Goal: Find specific page/section

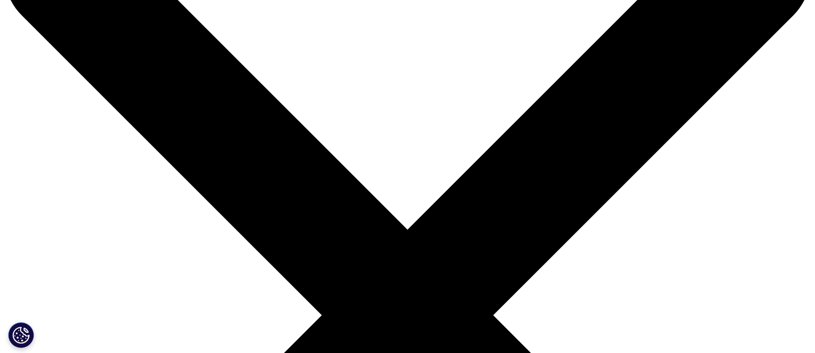
scroll to position [206, 0]
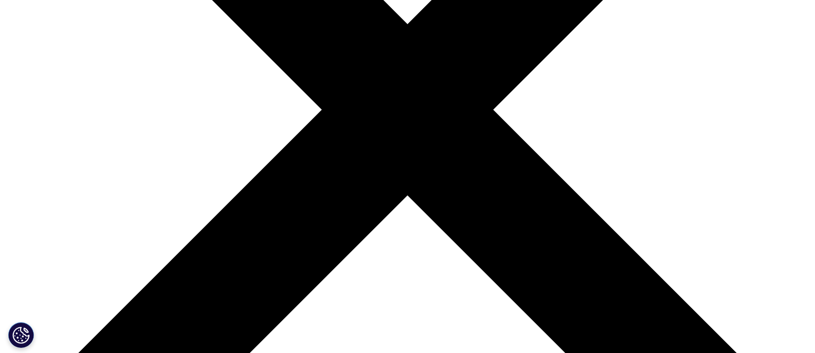
scroll to position [154, 0]
